Goal: Task Accomplishment & Management: Complete application form

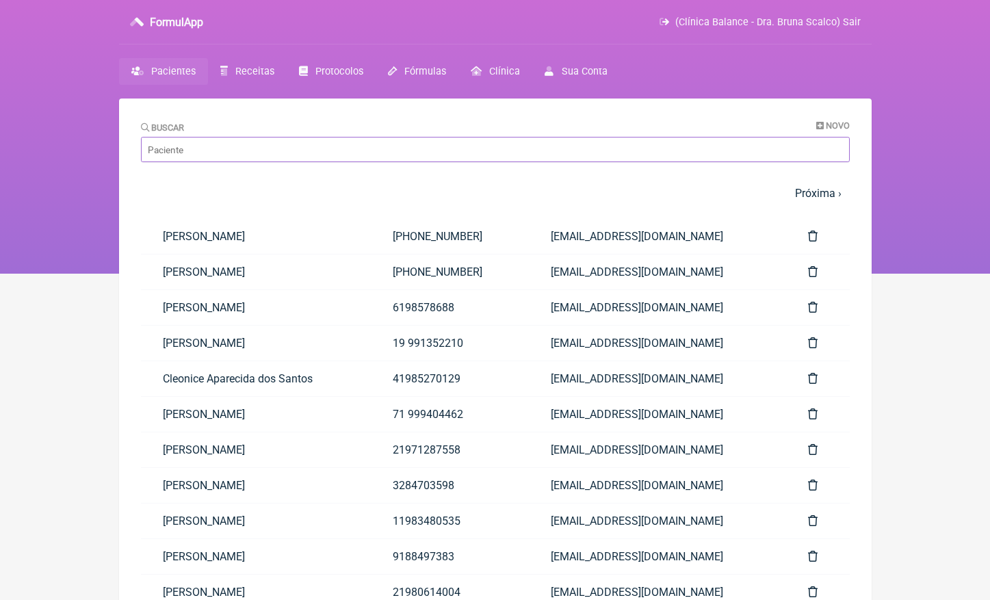
click at [293, 157] on input "Buscar" at bounding box center [495, 149] width 709 height 25
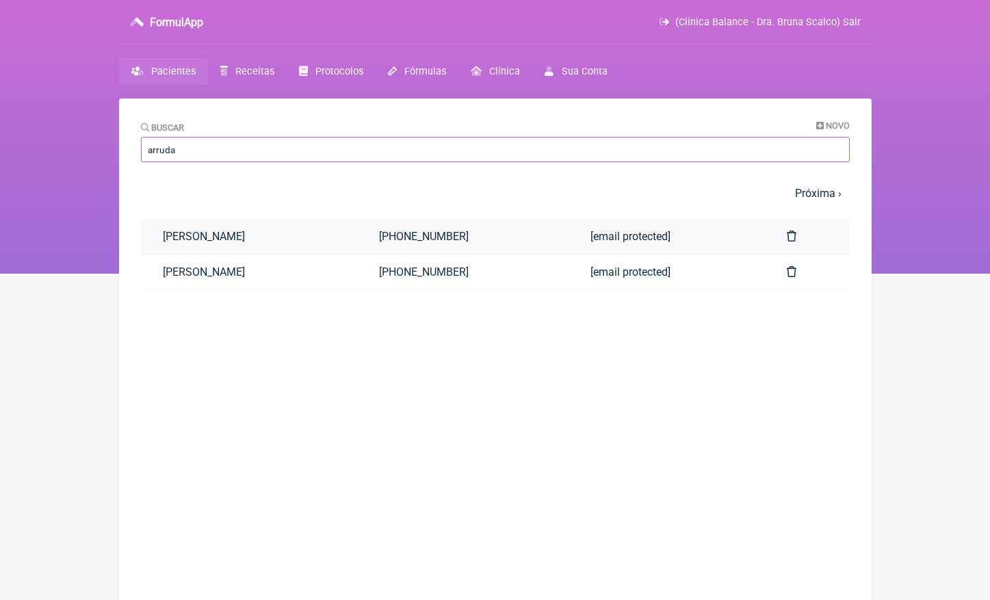
type input "arruda"
click at [267, 244] on link "Débora Oliveira de Arruda" at bounding box center [249, 236] width 217 height 35
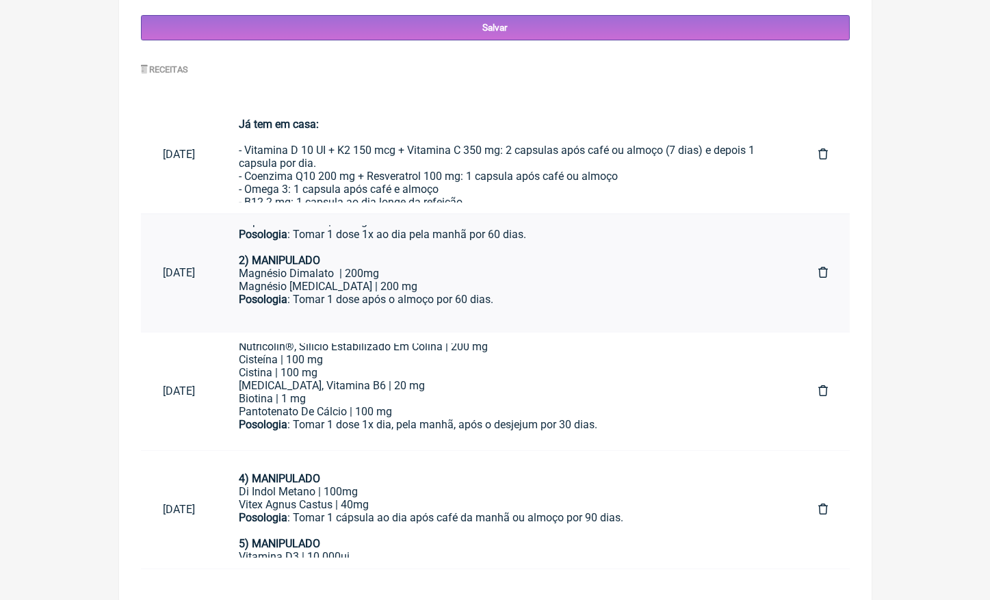
scroll to position [98, 0]
click at [425, 498] on div "Vitex Agnus Castus | 40mg" at bounding box center [506, 504] width 535 height 13
click at [370, 267] on div "Magnésio Dimalato | 200mg Magnésio Inositol | 200 mg" at bounding box center [506, 280] width 535 height 26
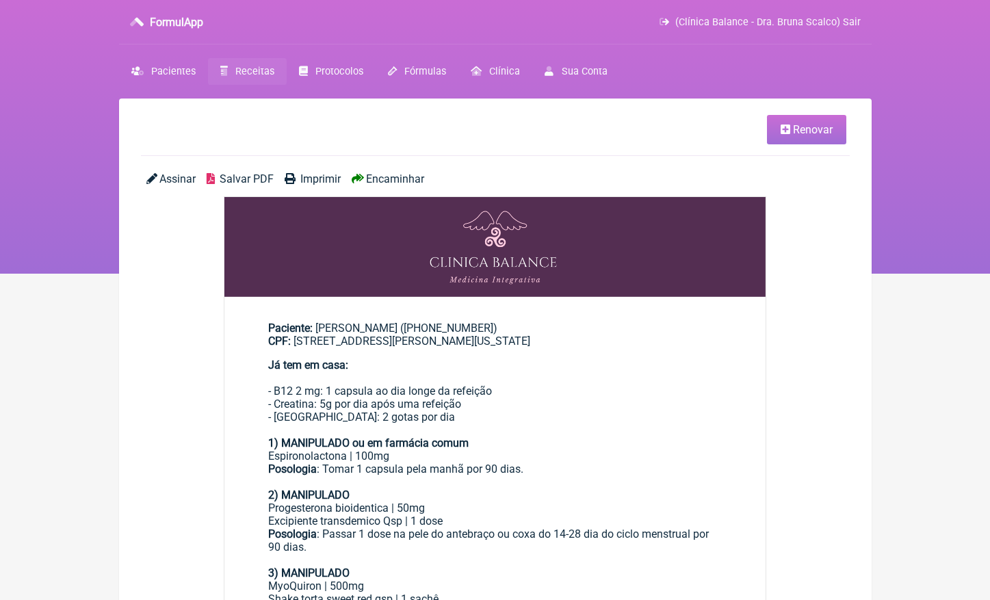
click at [818, 130] on span "Renovar" at bounding box center [813, 129] width 40 height 13
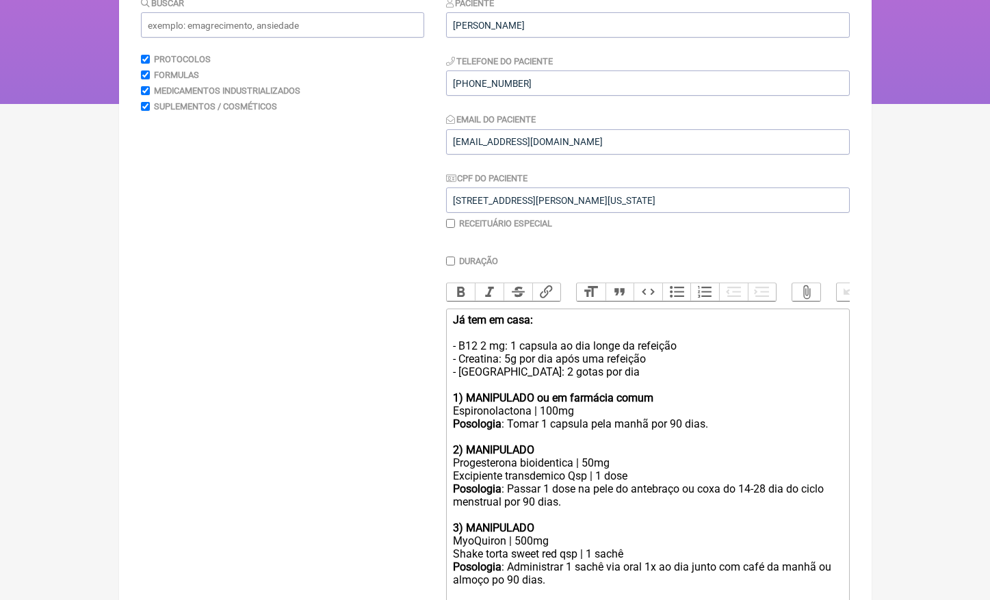
scroll to position [391, 0]
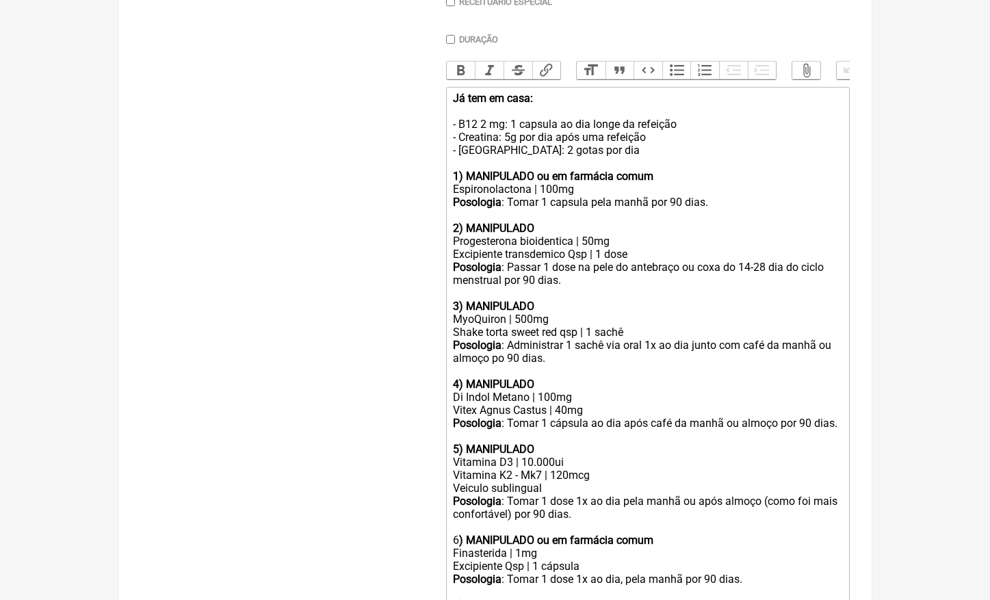
click at [522, 313] on div "MyoQuiron | 500mg" at bounding box center [647, 319] width 388 height 13
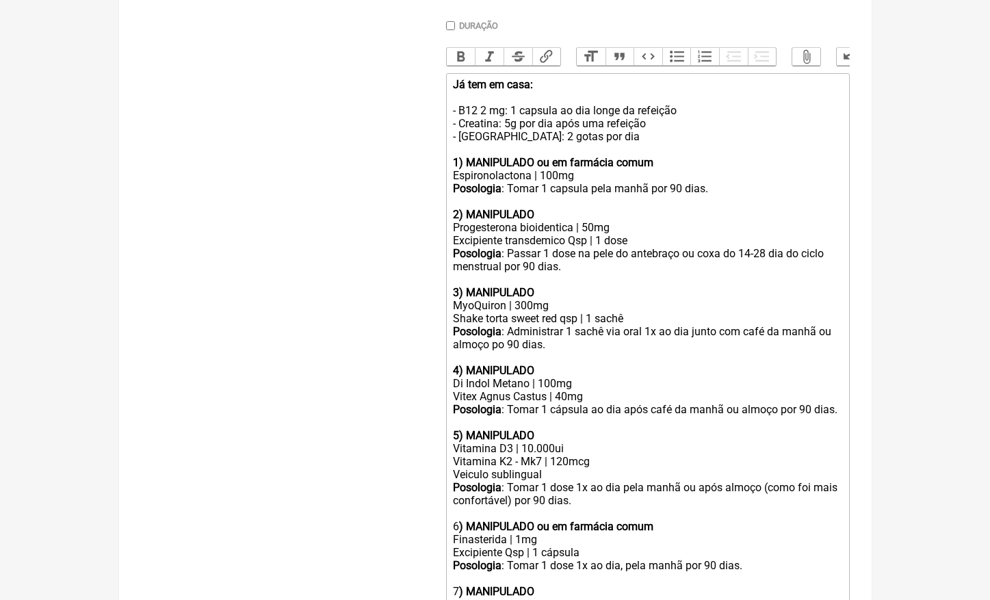
scroll to position [406, 0]
click at [581, 131] on div "Já tem em casa: - B12 2 mg: 1 capsula ao dia longe da refeição - Creatina: 5g p…" at bounding box center [647, 116] width 388 height 78
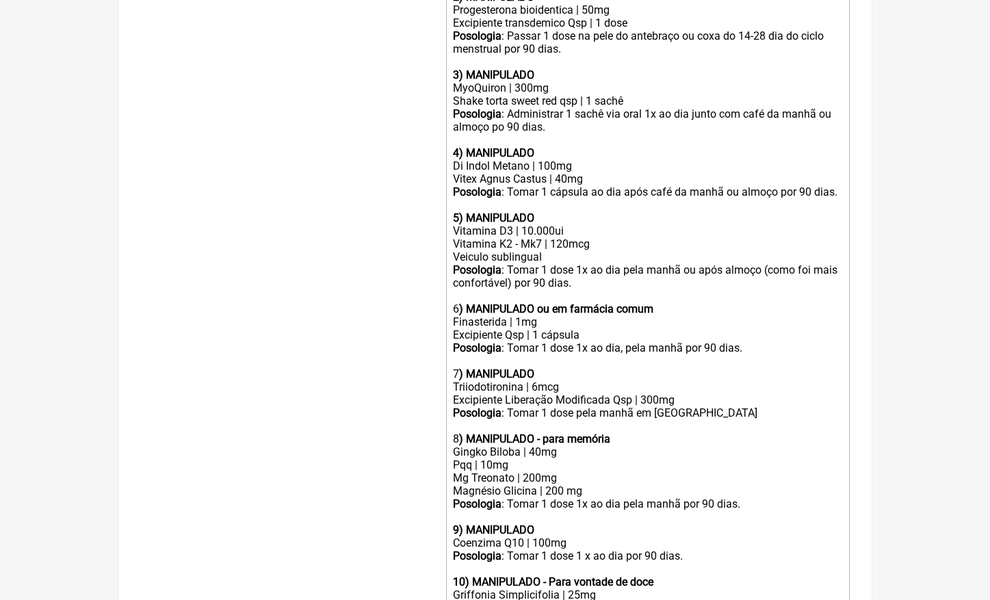
scroll to position [649, 0]
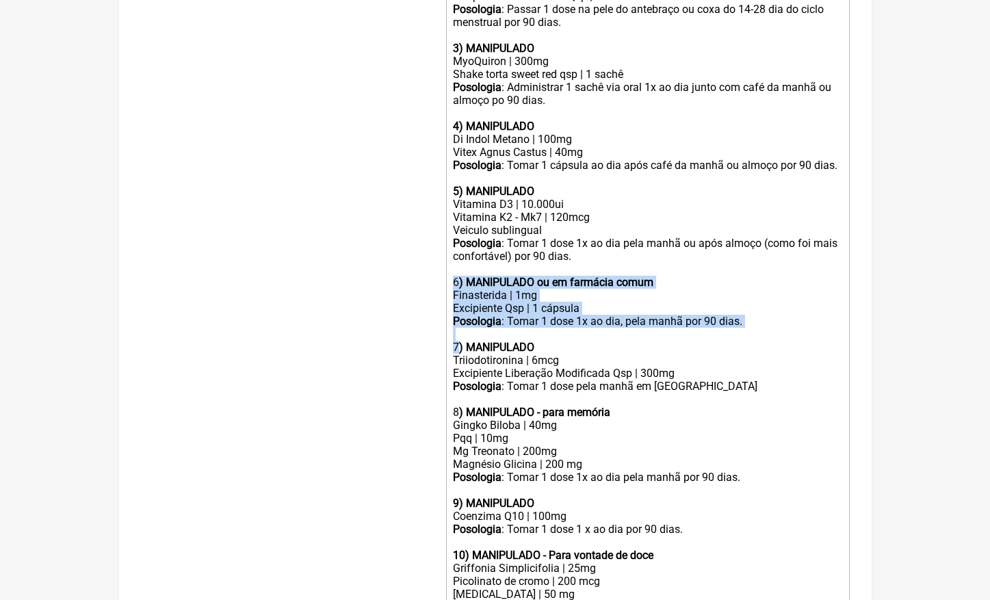
drag, startPoint x: 455, startPoint y: 269, endPoint x: 458, endPoint y: 330, distance: 60.9
click at [458, 330] on trix-editor "Já tem em casa: - B12 2 mg: 1 capsula ao dia longe da refeição - Creatina: 5g p…" at bounding box center [647, 230] width 403 height 803
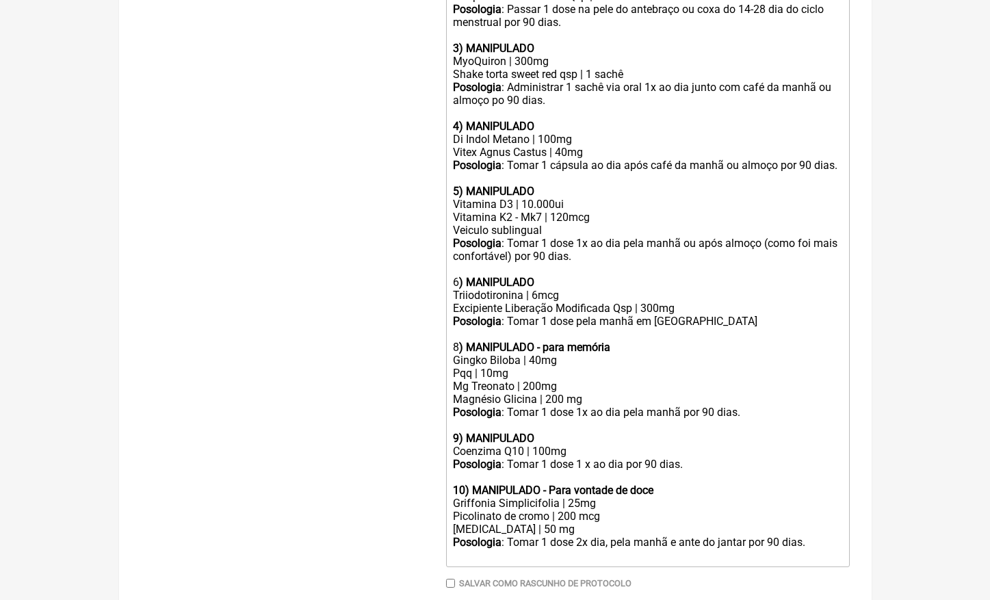
click at [458, 332] on div "Posologia : Tomar 1 dose pela manhã em jejum 8 ) MANIPULADO - para memória" at bounding box center [647, 334] width 388 height 39
click at [460, 432] on strong "9) MANIPULADO" at bounding box center [493, 438] width 81 height 13
click at [465, 484] on strong "10) MANIPULADO - Para vontade de doce" at bounding box center [553, 490] width 200 height 13
click at [464, 419] on div at bounding box center [647, 425] width 388 height 13
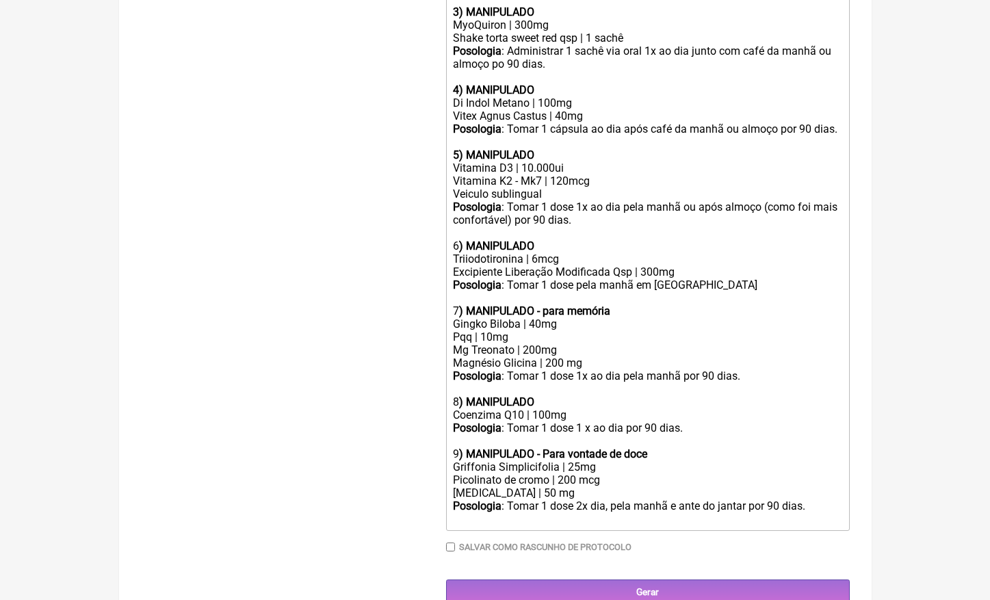
scroll to position [685, 0]
click at [824, 500] on div "Posologia : Tomar 1 dose 2x dia, pela manhã e ante do jantar por 90 dias." at bounding box center [647, 513] width 388 height 26
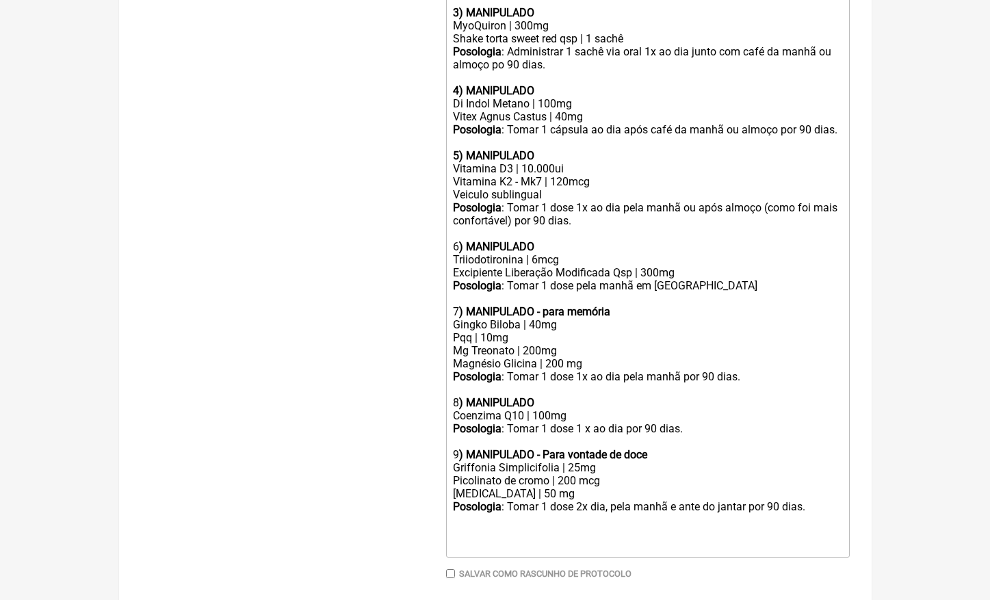
paste trix-editor "strong>2) MANIPULADO</strong></div><div>Magnésio Dimalato&nbsp; | 200mg<br>Magn…"
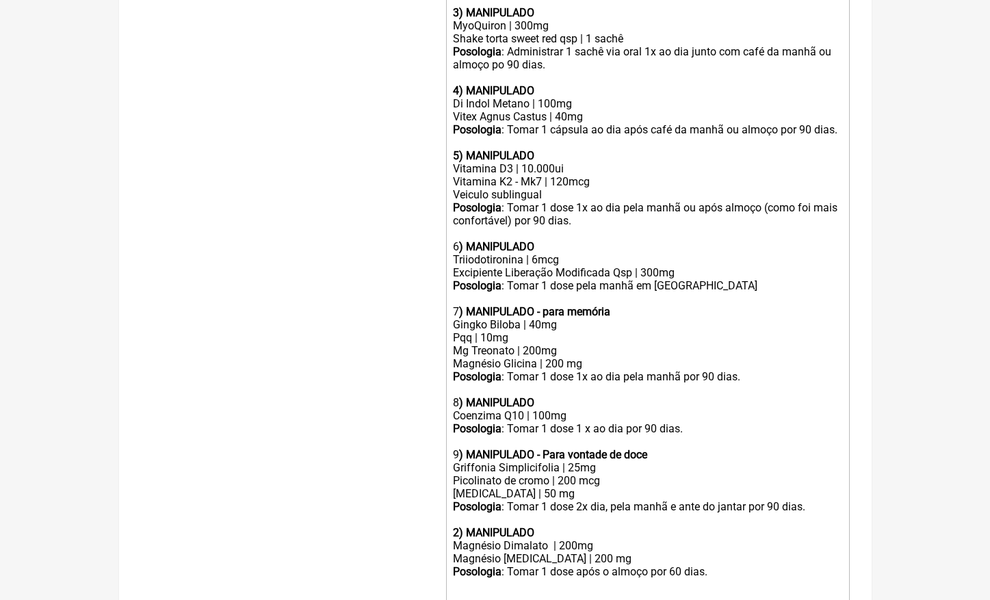
click at [459, 526] on strong "2) MANIPULADO" at bounding box center [493, 532] width 81 height 13
click at [565, 539] on div "Magnésio Dimalato | 200mg Magnésio Inositol | 200 mg" at bounding box center [647, 552] width 388 height 26
drag, startPoint x: 605, startPoint y: 543, endPoint x: 675, endPoint y: 541, distance: 70.5
click at [605, 565] on div "Posologia : Tomar 1 dose após o almoço por 60 dias." at bounding box center [647, 571] width 388 height 13
click at [745, 565] on div "Posologia : Tomar 1 dose após café ou após o almoço por 60 dias." at bounding box center [647, 571] width 388 height 13
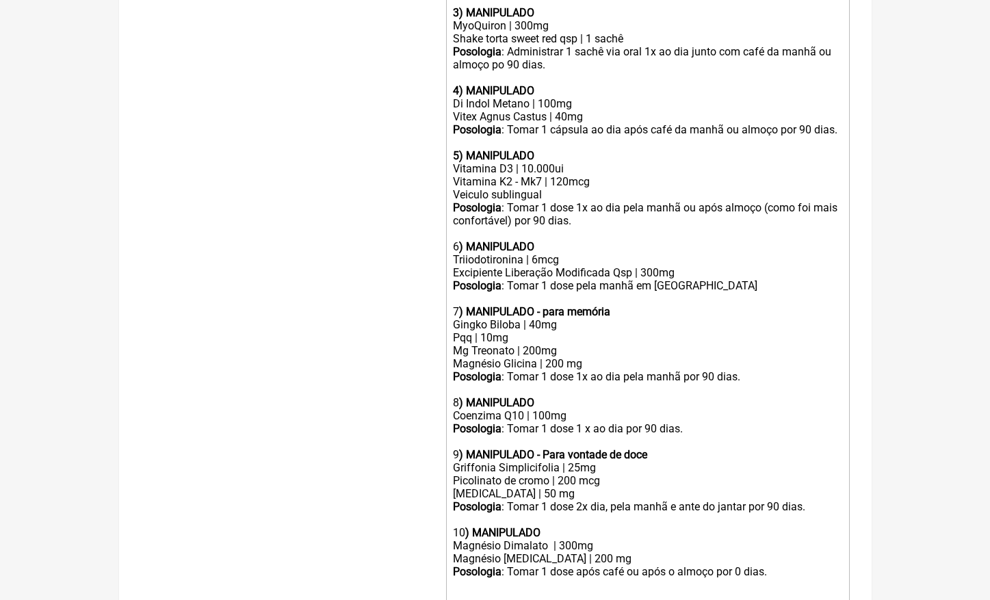
type trix-editor "<div><strong>Já tem em casa:<br></strong><br>- B12 2 mg: 1 capsula ao dia longe…"
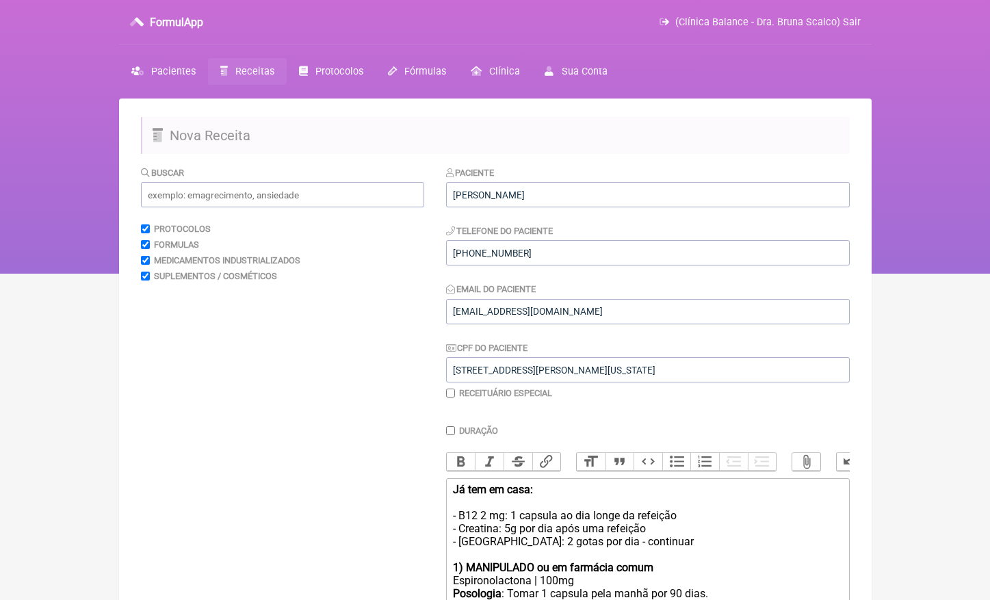
scroll to position [0, 0]
click at [274, 202] on input "text" at bounding box center [282, 194] width 283 height 25
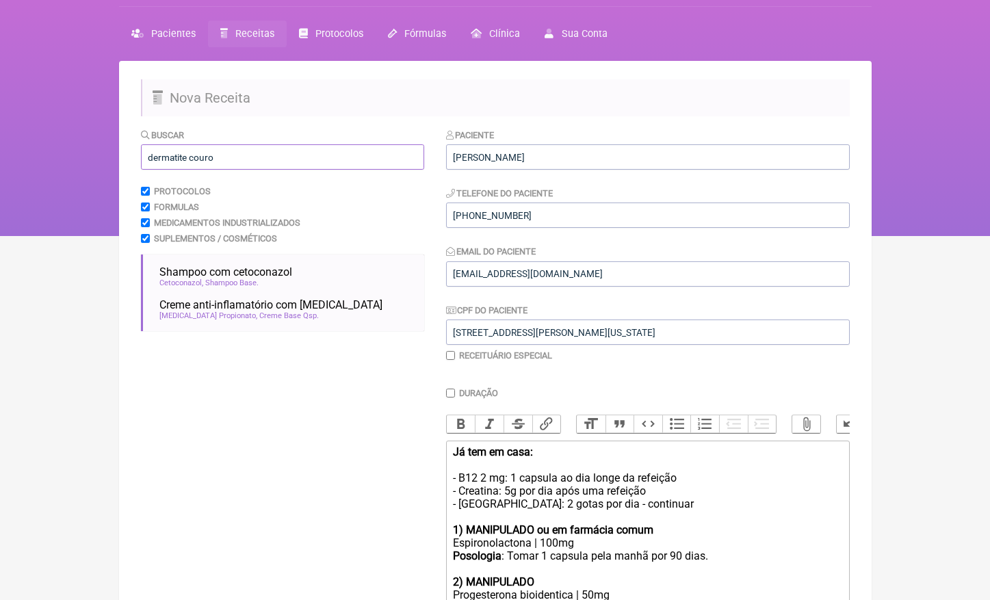
scroll to position [38, 0]
click at [209, 155] on input "dermatite couro" at bounding box center [282, 156] width 283 height 25
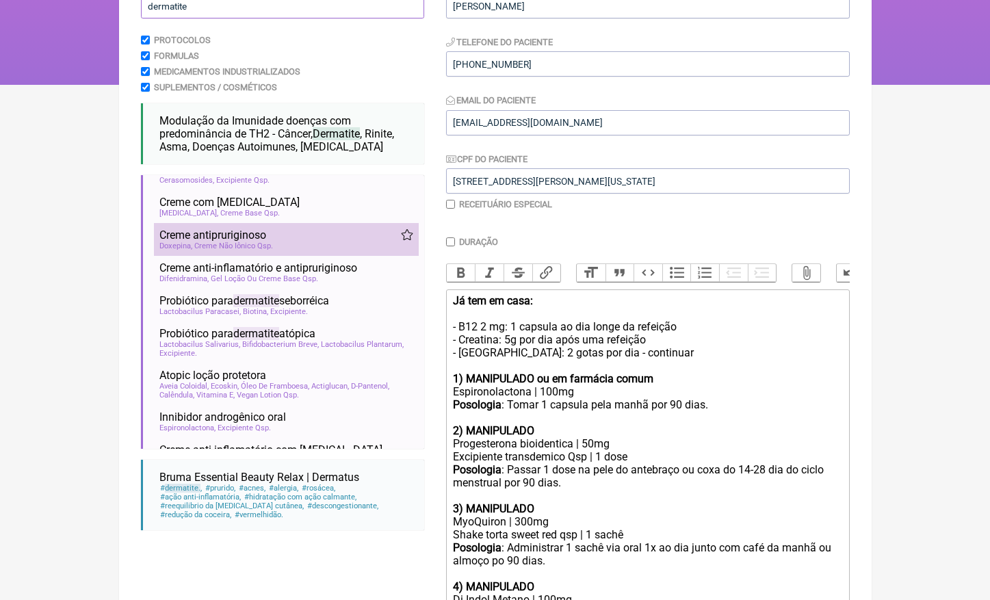
scroll to position [289, 0]
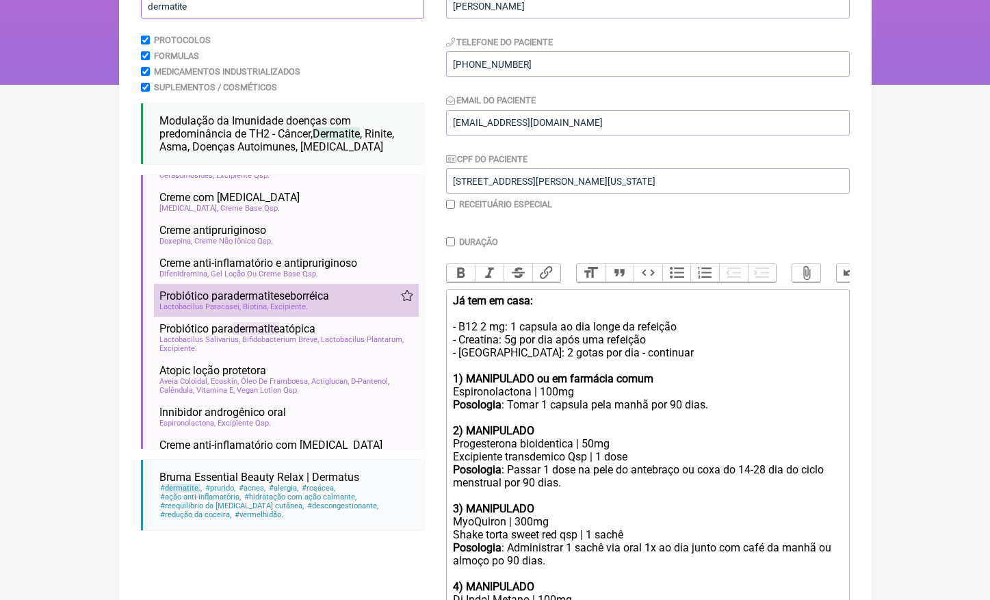
type input "dermatite"
click at [308, 302] on span "Excipiente" at bounding box center [289, 306] width 38 height 9
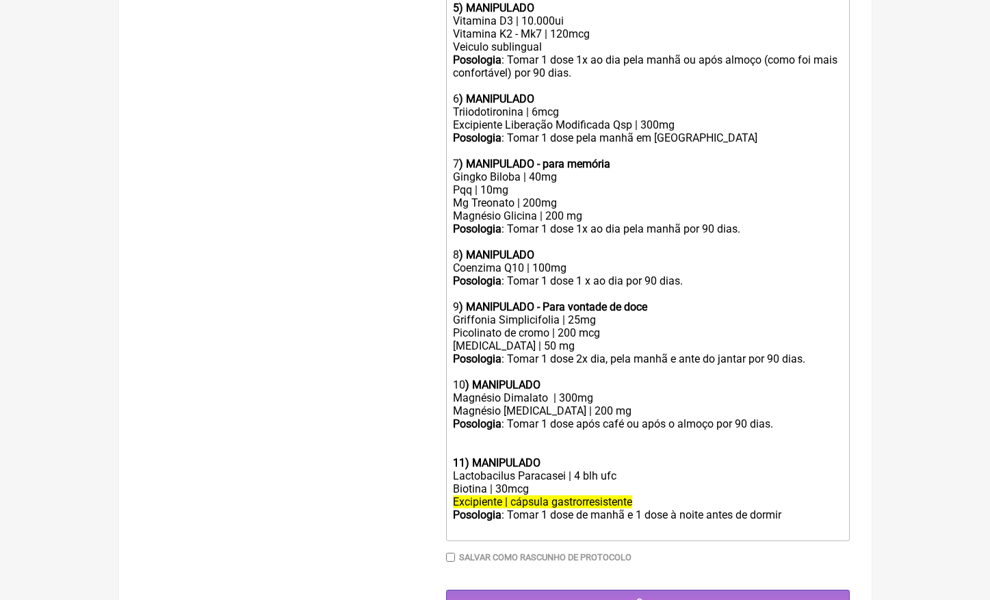
click at [491, 430] on div at bounding box center [647, 443] width 388 height 26
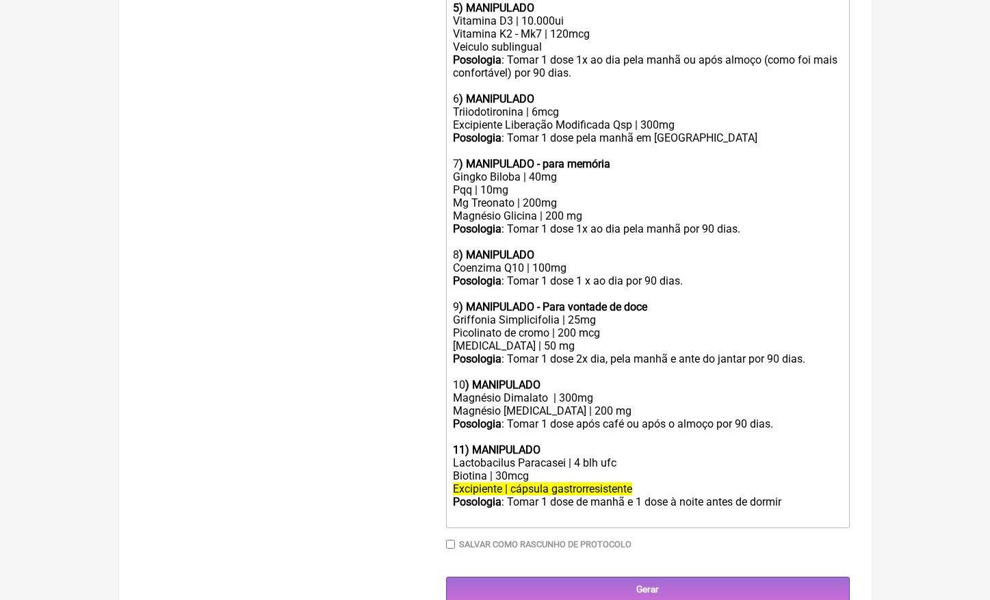
scroll to position [820, 0]
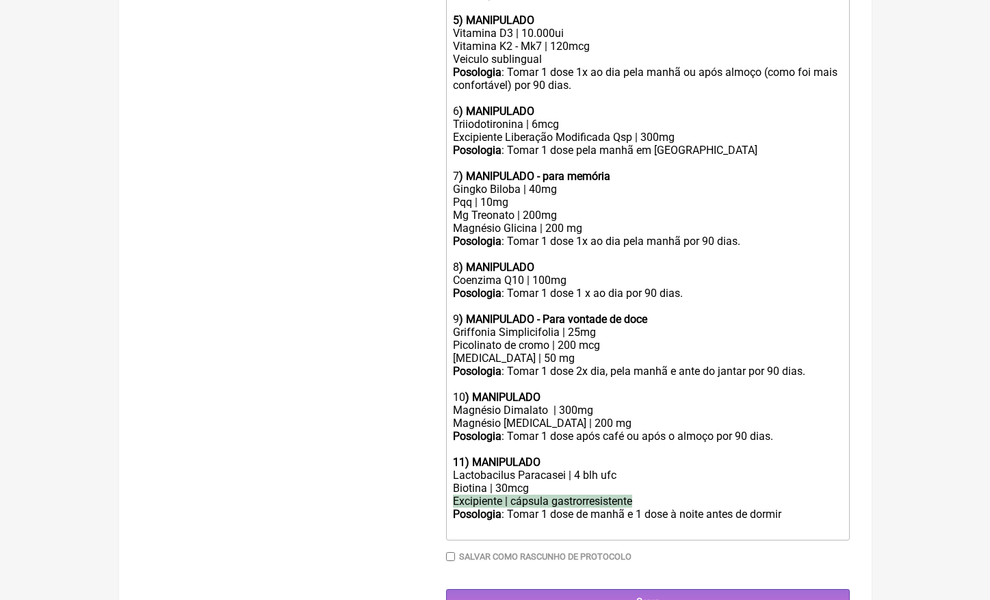
drag, startPoint x: 667, startPoint y: 469, endPoint x: 309, endPoint y: 469, distance: 358.4
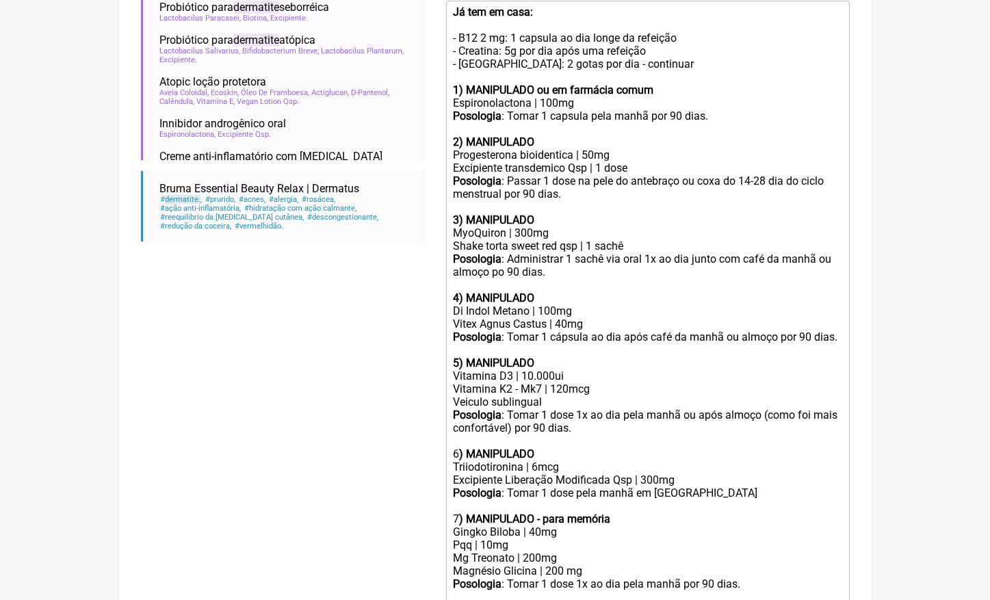
scroll to position [136, 0]
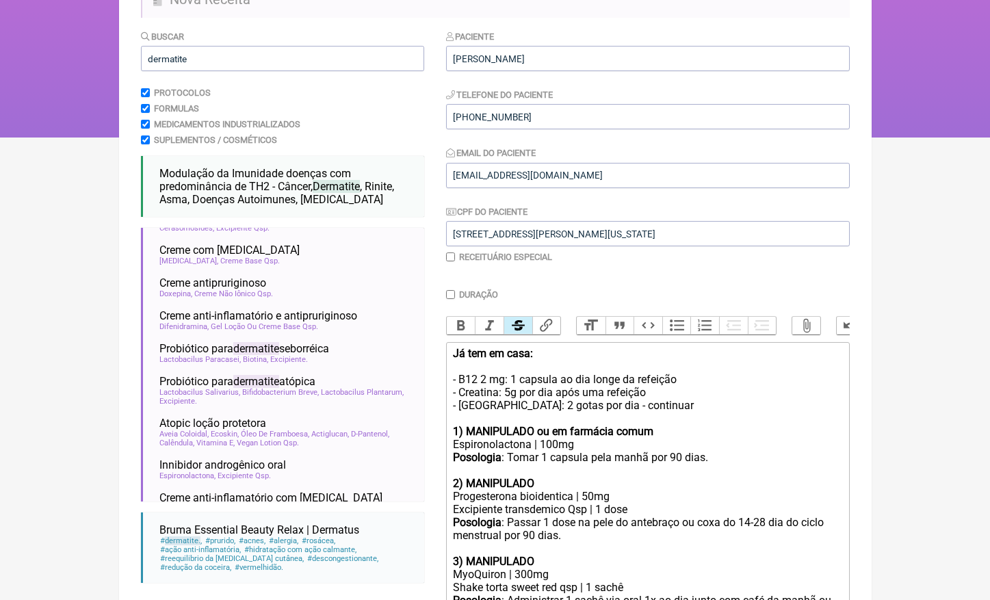
click at [522, 317] on button "Strikethrough" at bounding box center [517, 326] width 29 height 18
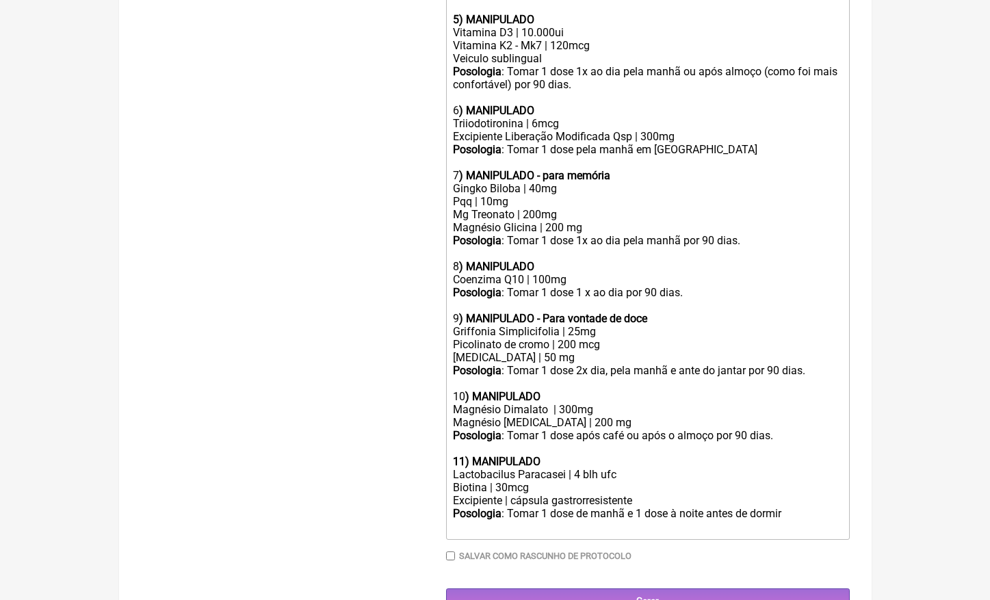
scroll to position [820, 0]
click at [804, 507] on div "Posologia : Tomar 1 dose de manhã e 1 dose à noite antes de dormir ㅤ" at bounding box center [647, 520] width 388 height 27
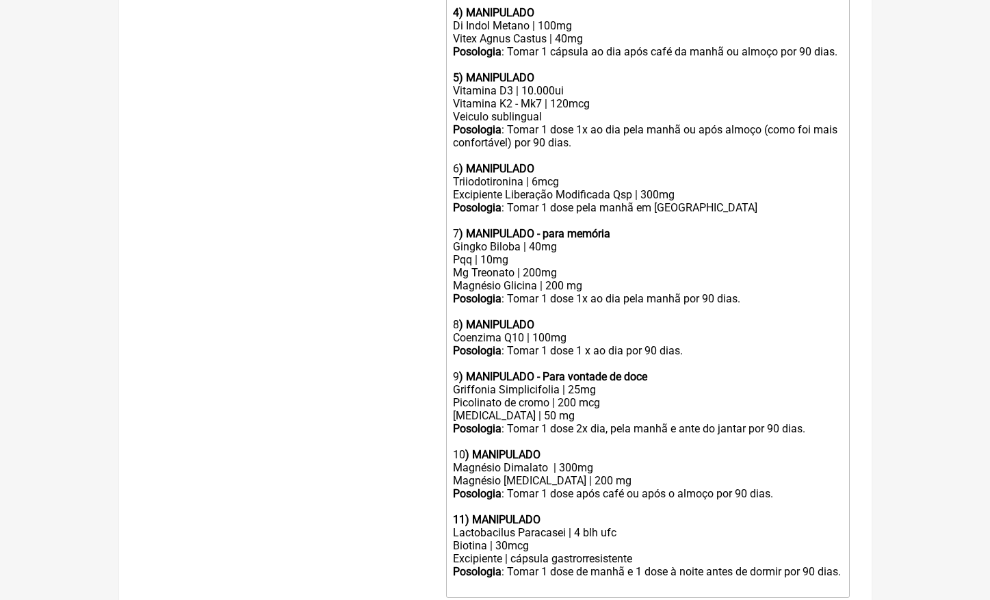
scroll to position [754, 0]
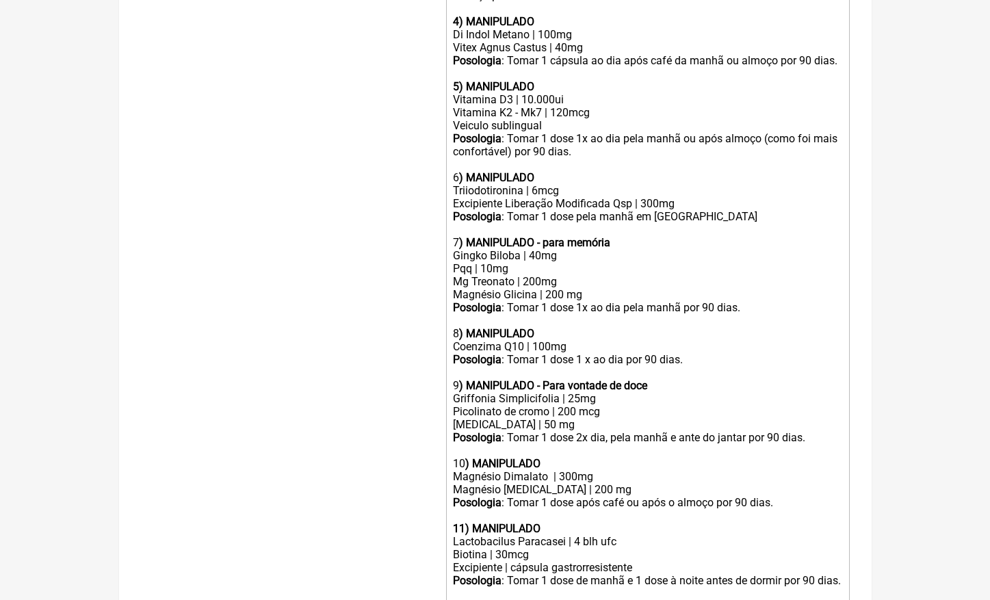
drag, startPoint x: 605, startPoint y: 275, endPoint x: 441, endPoint y: 269, distance: 163.6
click at [441, 269] on form "Buscar dermatite Protocolos Formulas Medicamentos Industrializados Suplementos …" at bounding box center [495, 46] width 709 height 1269
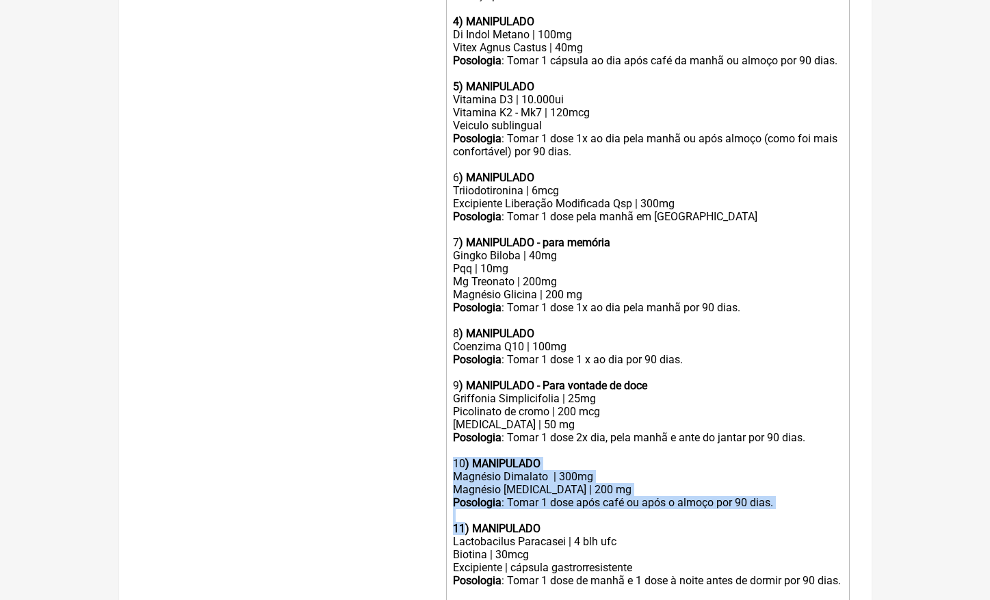
drag, startPoint x: 452, startPoint y: 435, endPoint x: 464, endPoint y: 500, distance: 66.1
click at [464, 500] on trix-editor "Já tem em casa: - B12 2 mg: 1 capsula ao dia longe da refeição - Creatina: 5g p…" at bounding box center [647, 165] width 403 height 882
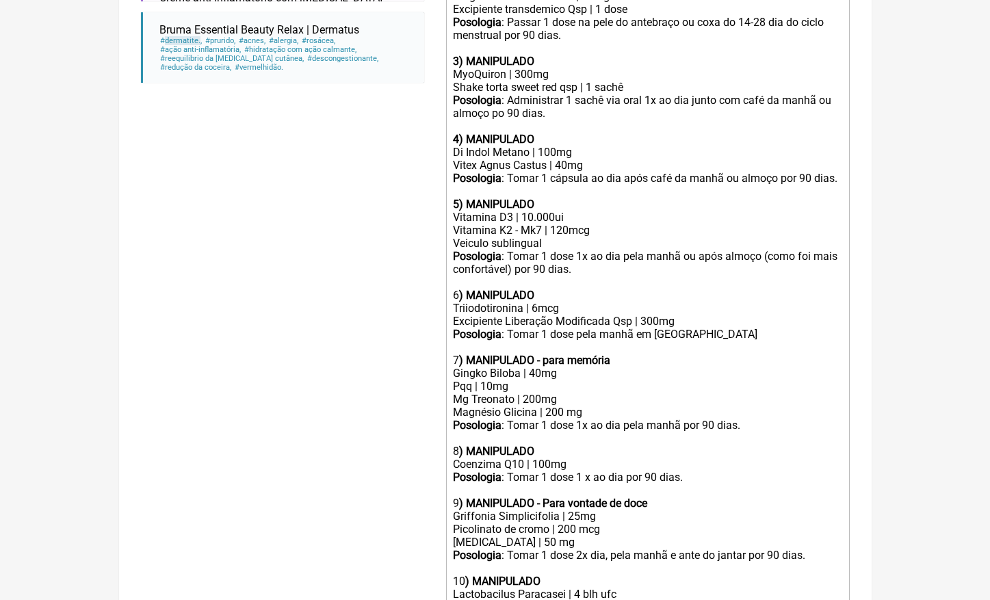
scroll to position [635, 0]
click at [529, 211] on div "Vitamina D3 | 10.000ui" at bounding box center [647, 217] width 388 height 13
click at [564, 224] on div "Vitamina K2 - Mk7 | 120mcg" at bounding box center [647, 230] width 388 height 13
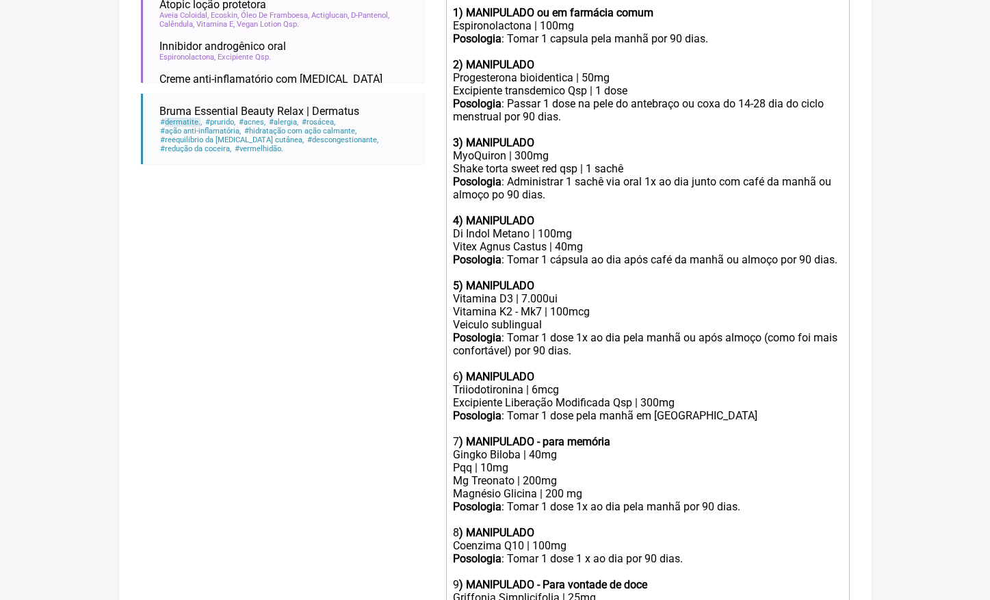
scroll to position [555, 0]
click at [549, 227] on div "Di Indol Metano | 100mg" at bounding box center [647, 233] width 388 height 13
type trix-editor "<div><strong>Já tem em casa:<br></strong><br>- B12 2 mg: 1 capsula ao dia longe…"
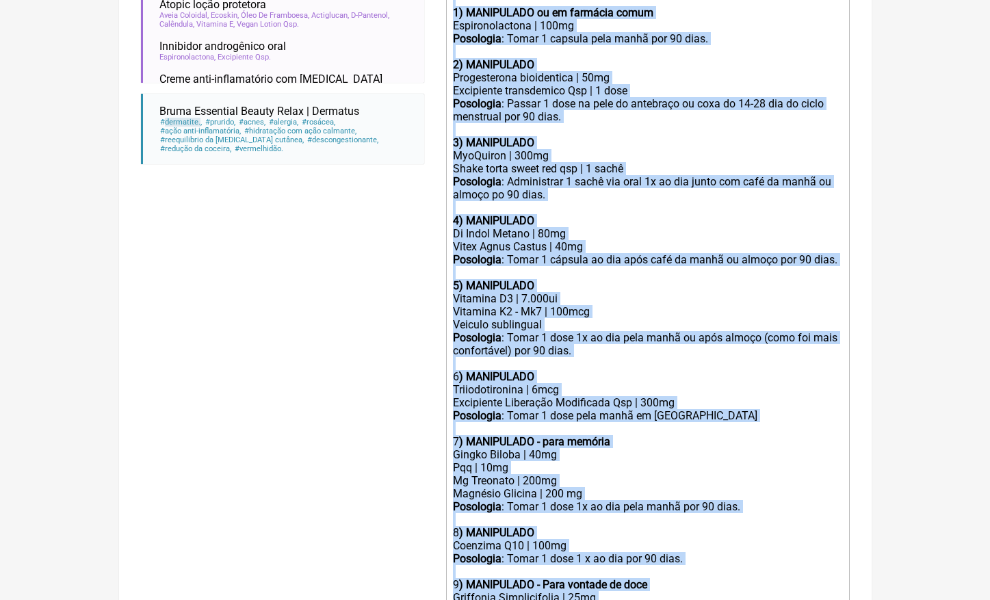
copy trix-editor "Já tem em casa: - B12 2 mg: 1 capsula ao dia longe da refeição - Creatina: 5g p…"
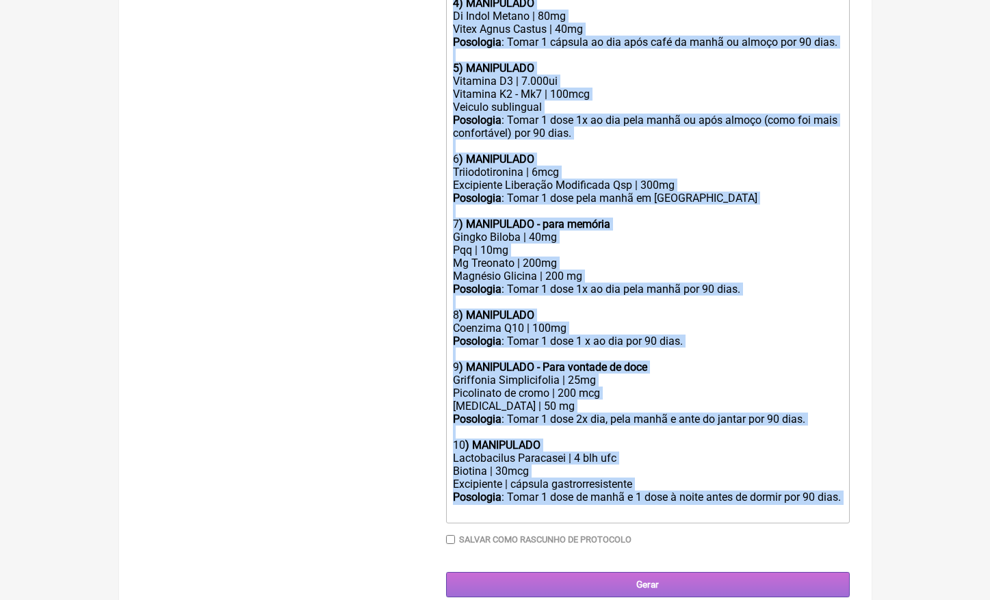
scroll to position [771, 0]
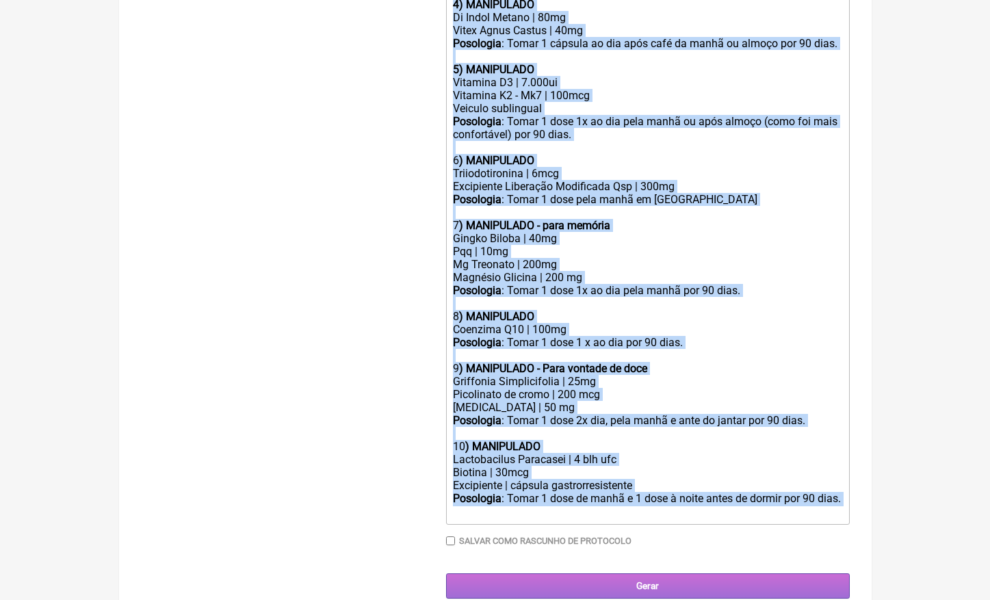
click at [650, 573] on input "Gerar" at bounding box center [647, 585] width 403 height 25
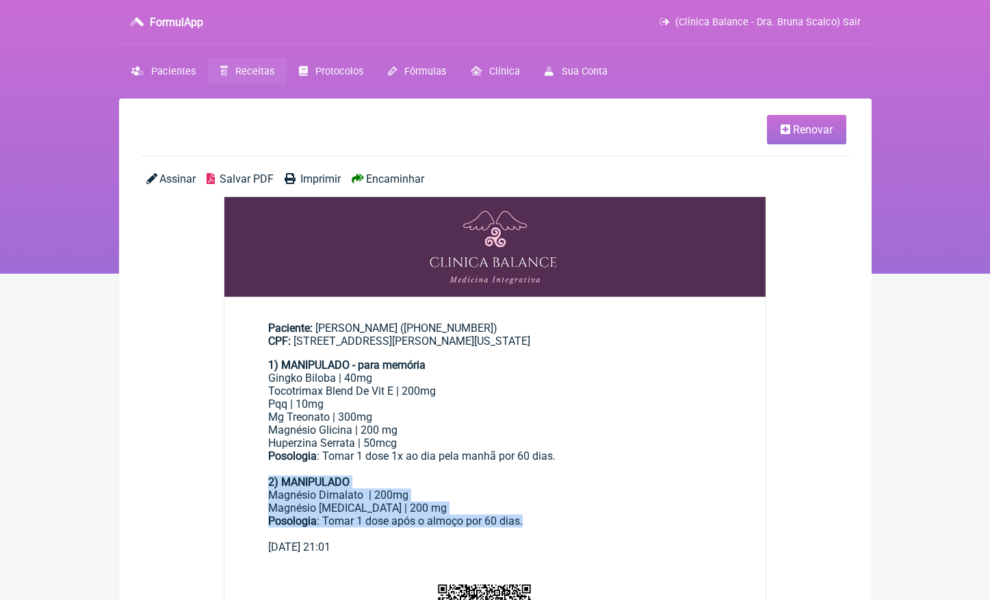
drag, startPoint x: 540, startPoint y: 507, endPoint x: 265, endPoint y: 476, distance: 276.6
click at [265, 476] on main "Paciente: [PERSON_NAME] ([PHONE_NUMBER]) CPF: [STREET_ADDRESS][PERSON_NAME][US_…" at bounding box center [495, 432] width 542 height 265
copy div "2) MANIPULADO Magnésio Dimalato | 200mg Magnésio [MEDICAL_DATA] | 200 mg Posolo…"
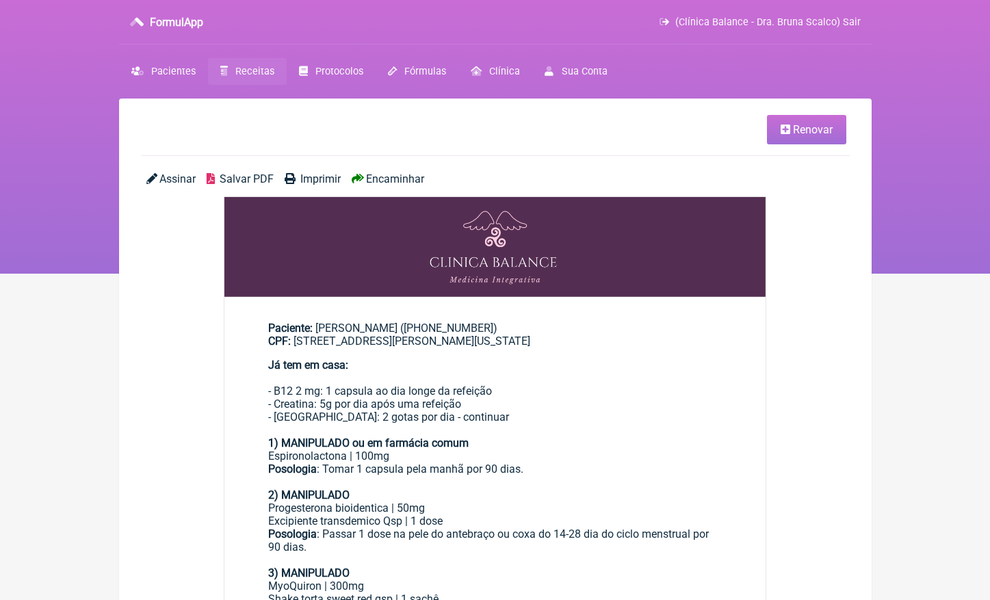
click at [417, 173] on span "Encaminhar" at bounding box center [395, 178] width 58 height 13
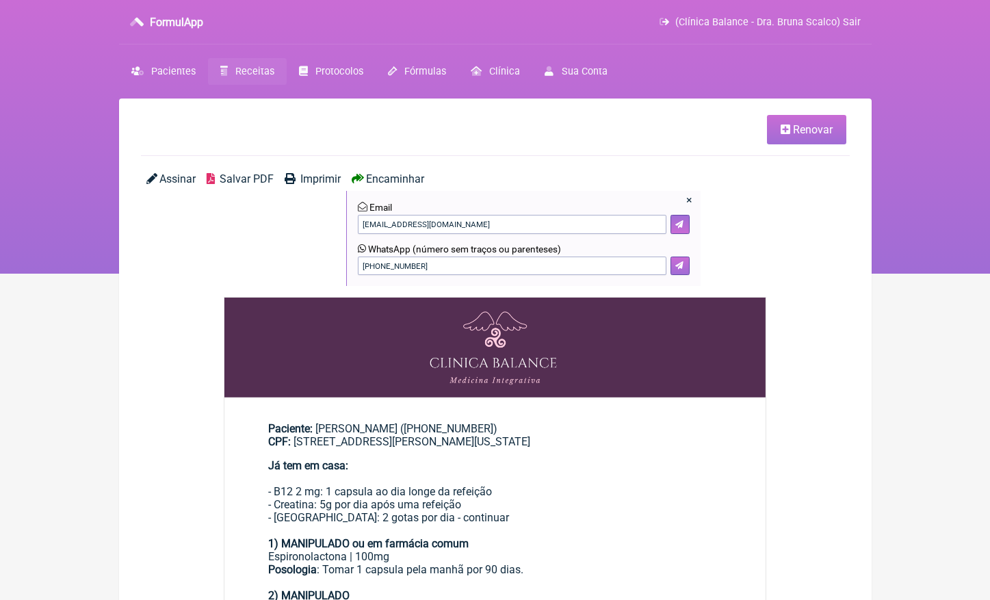
click at [683, 266] on icon at bounding box center [679, 265] width 8 height 8
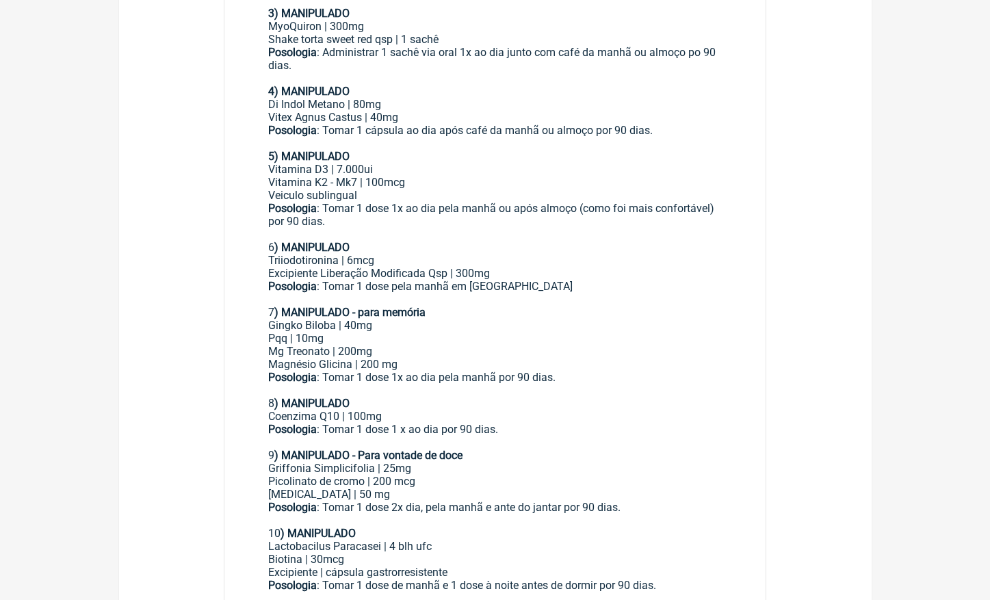
scroll to position [765, 0]
